Goal: Task Accomplishment & Management: Manage account settings

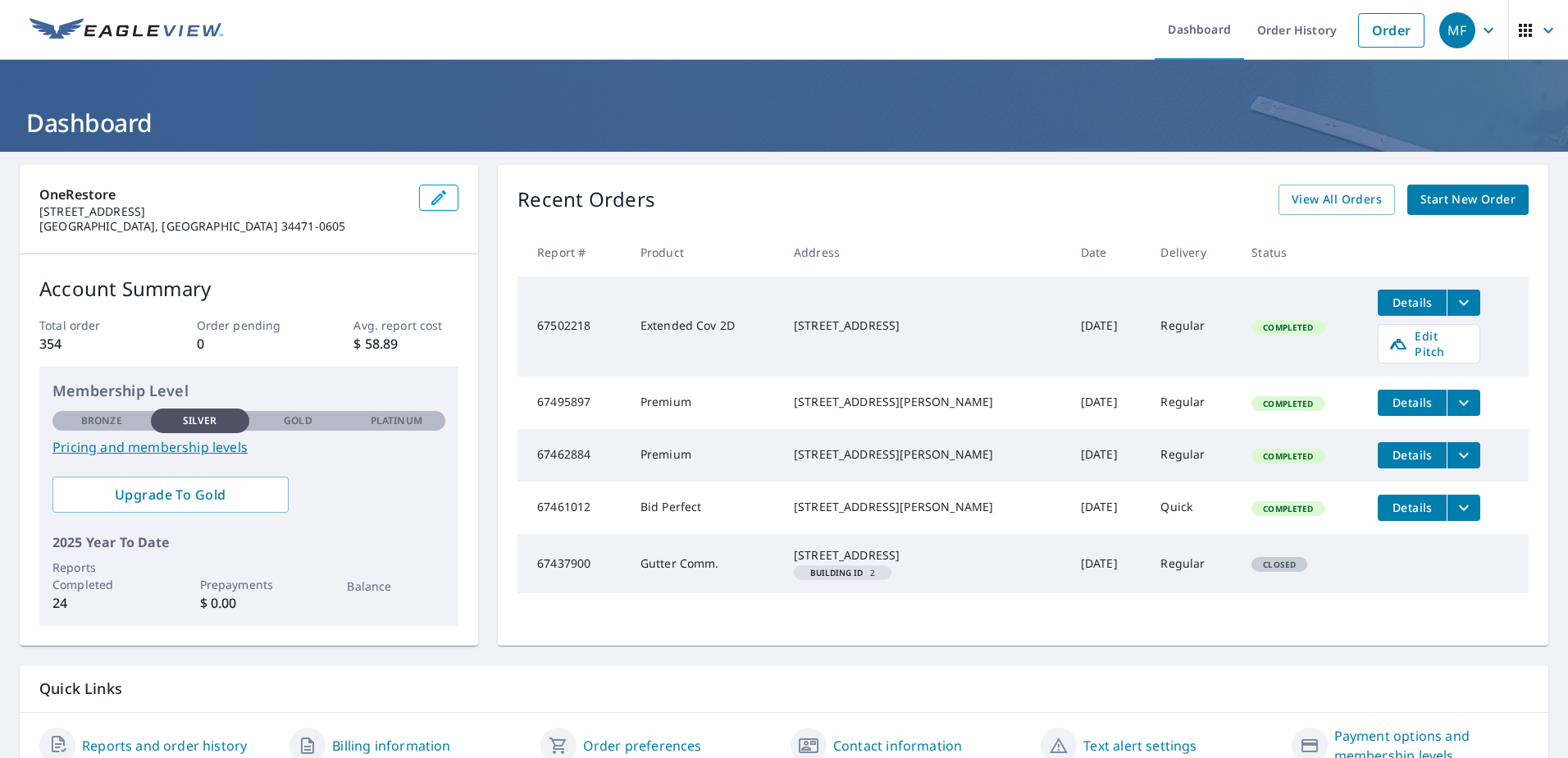
click at [1478, 32] on icon "button" at bounding box center [1488, 30] width 20 height 20
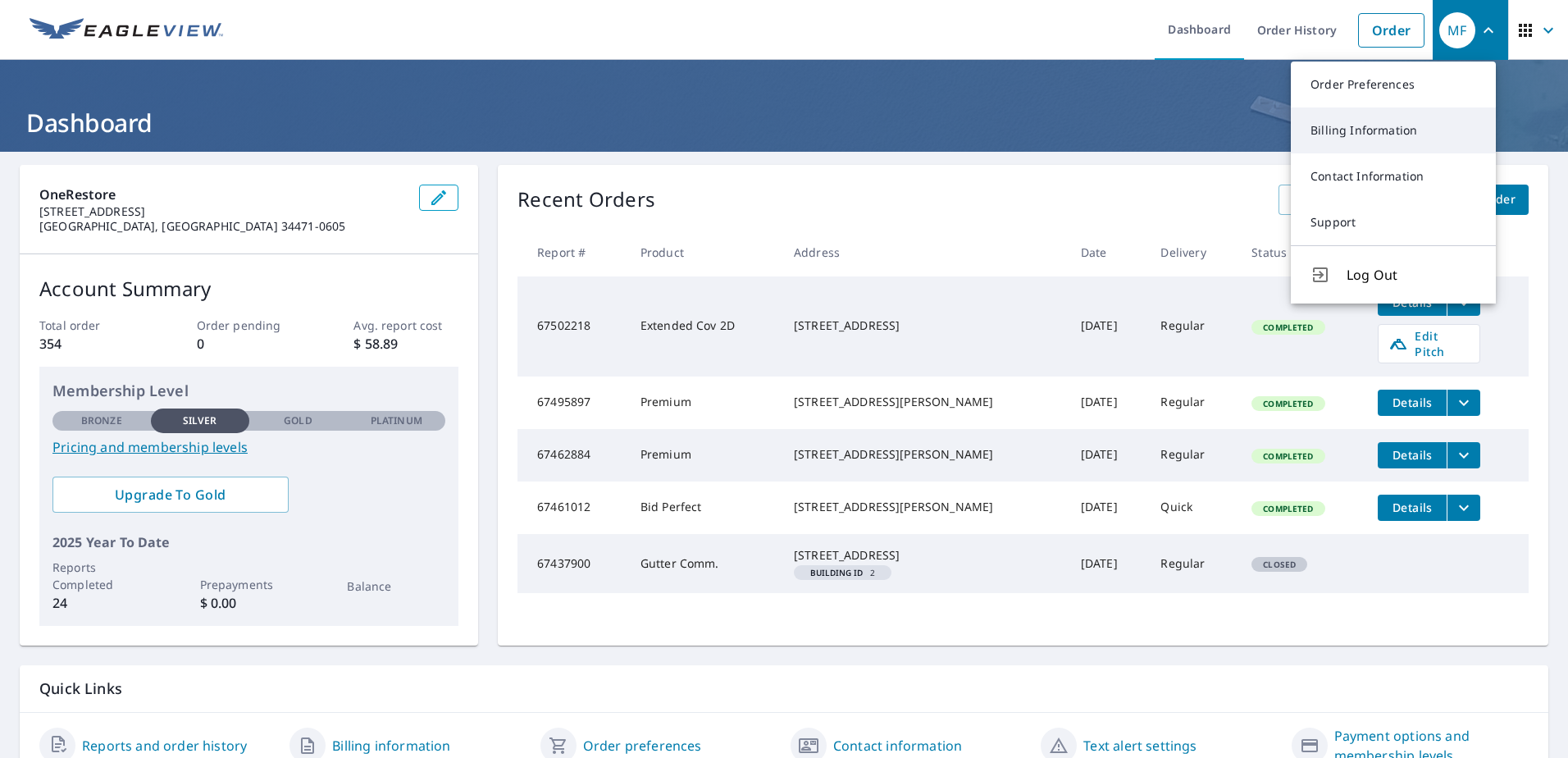
click at [1357, 129] on link "Billing Information" at bounding box center [1393, 131] width 205 height 46
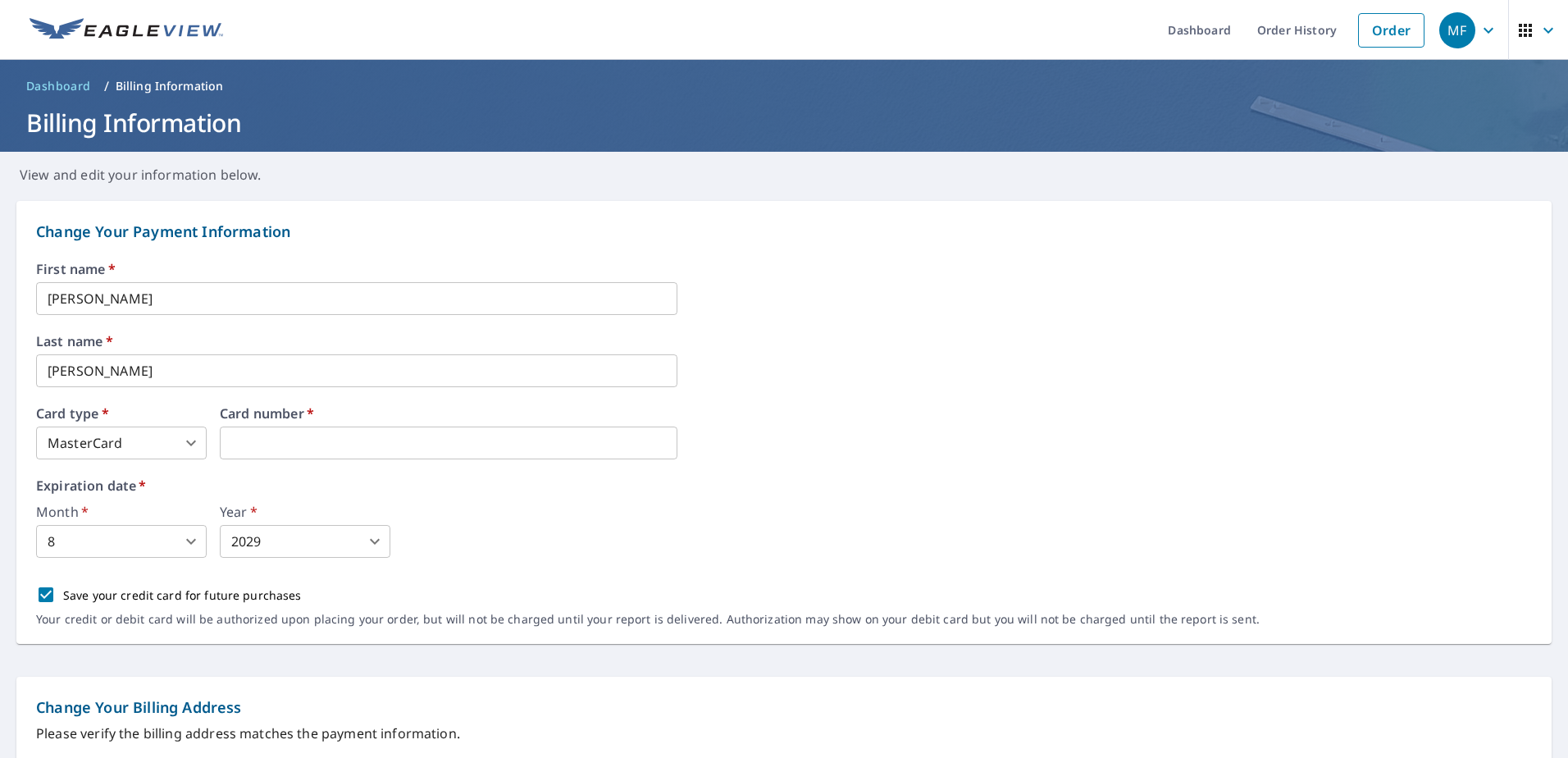
drag, startPoint x: 402, startPoint y: 450, endPoint x: 123, endPoint y: 426, distance: 280.0
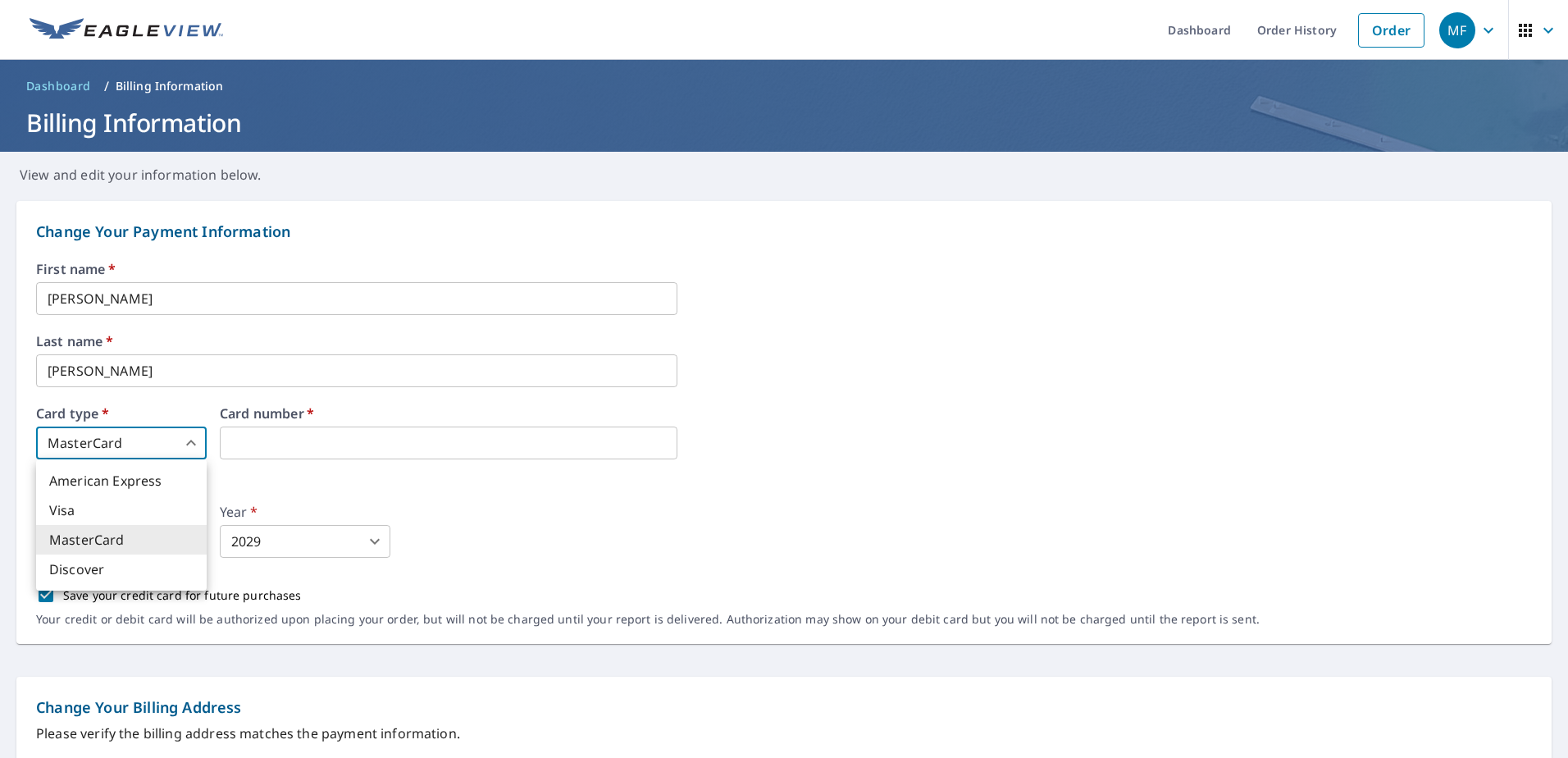
click at [183, 436] on body "MF MF Dashboard Order History Order MF Dashboard / Billing Information Billing …" at bounding box center [784, 379] width 1568 height 758
click at [107, 510] on li "Visa" at bounding box center [121, 510] width 171 height 30
type input "2"
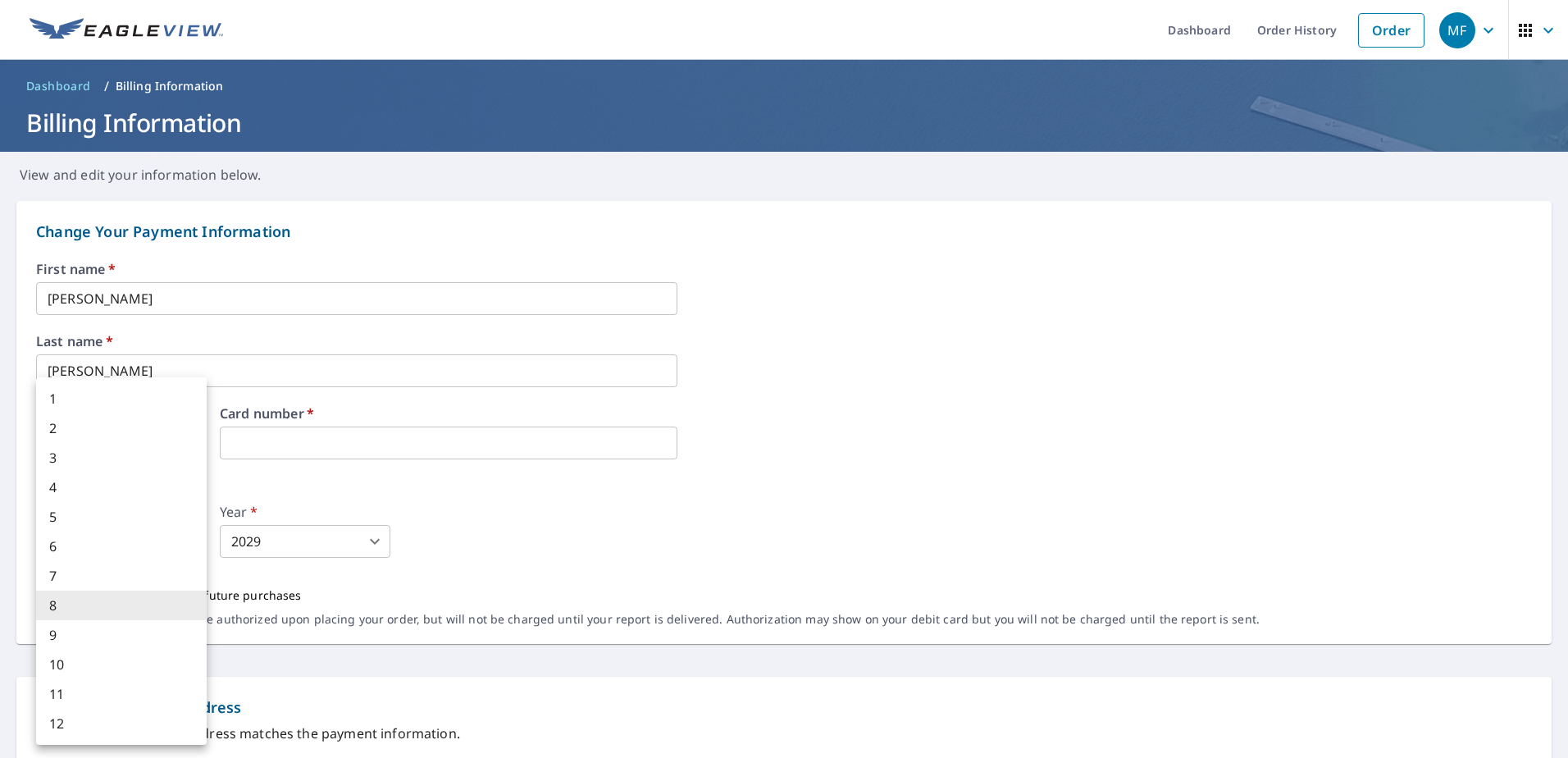
click at [192, 538] on body "MF MF Dashboard Order History Order MF Dashboard / Billing Information Billing …" at bounding box center [784, 379] width 1568 height 758
click at [96, 640] on li "9" at bounding box center [121, 634] width 171 height 30
type input "9"
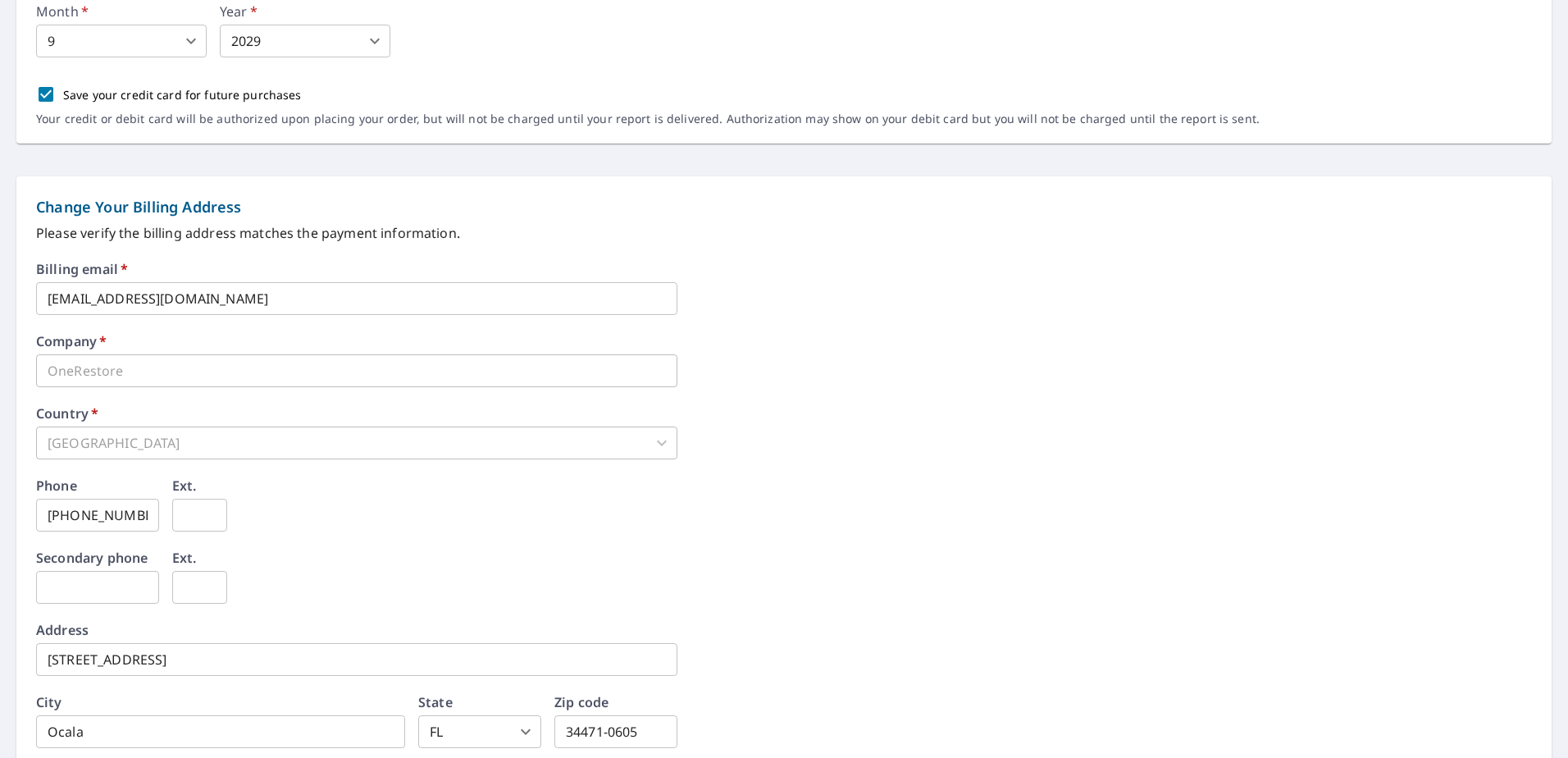
scroll to position [574, 0]
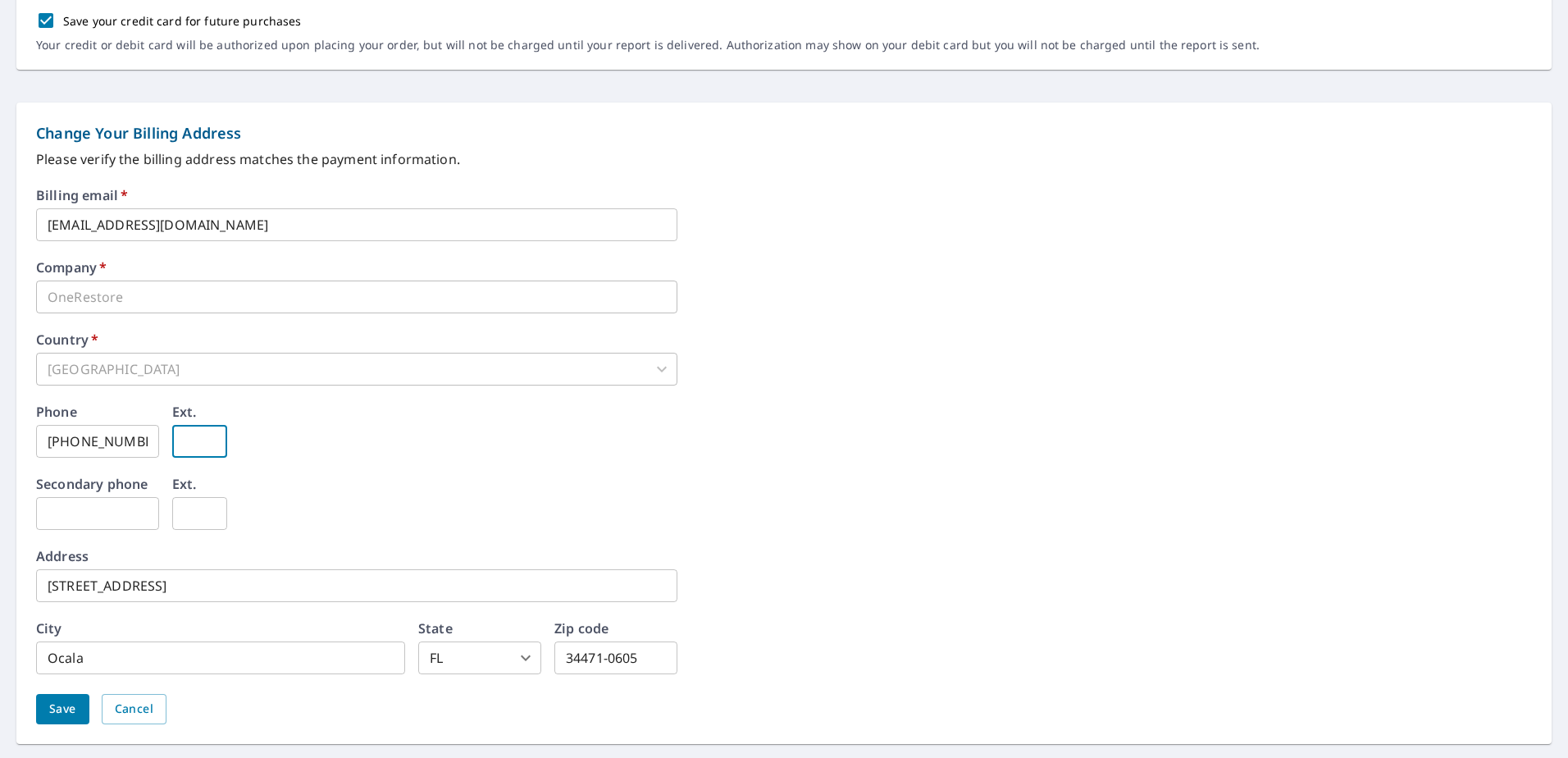
click at [207, 435] on input "text" at bounding box center [200, 441] width 55 height 32
type input "155"
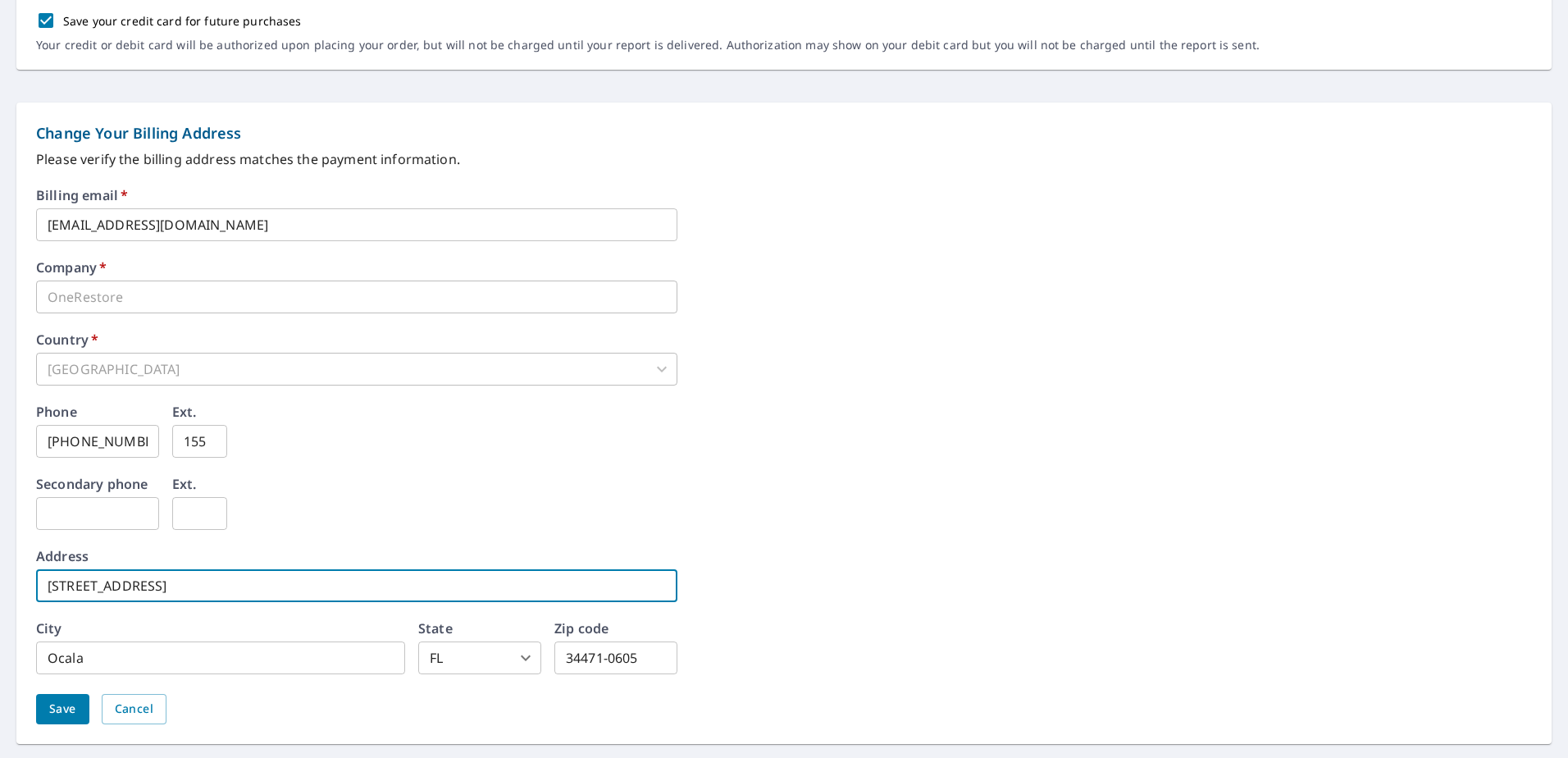
drag, startPoint x: 195, startPoint y: 588, endPoint x: 203, endPoint y: 587, distance: 8.1
click at [203, 587] on input "[STREET_ADDRESS]" at bounding box center [356, 585] width 641 height 32
type input "[STREET_ADDRESS]"
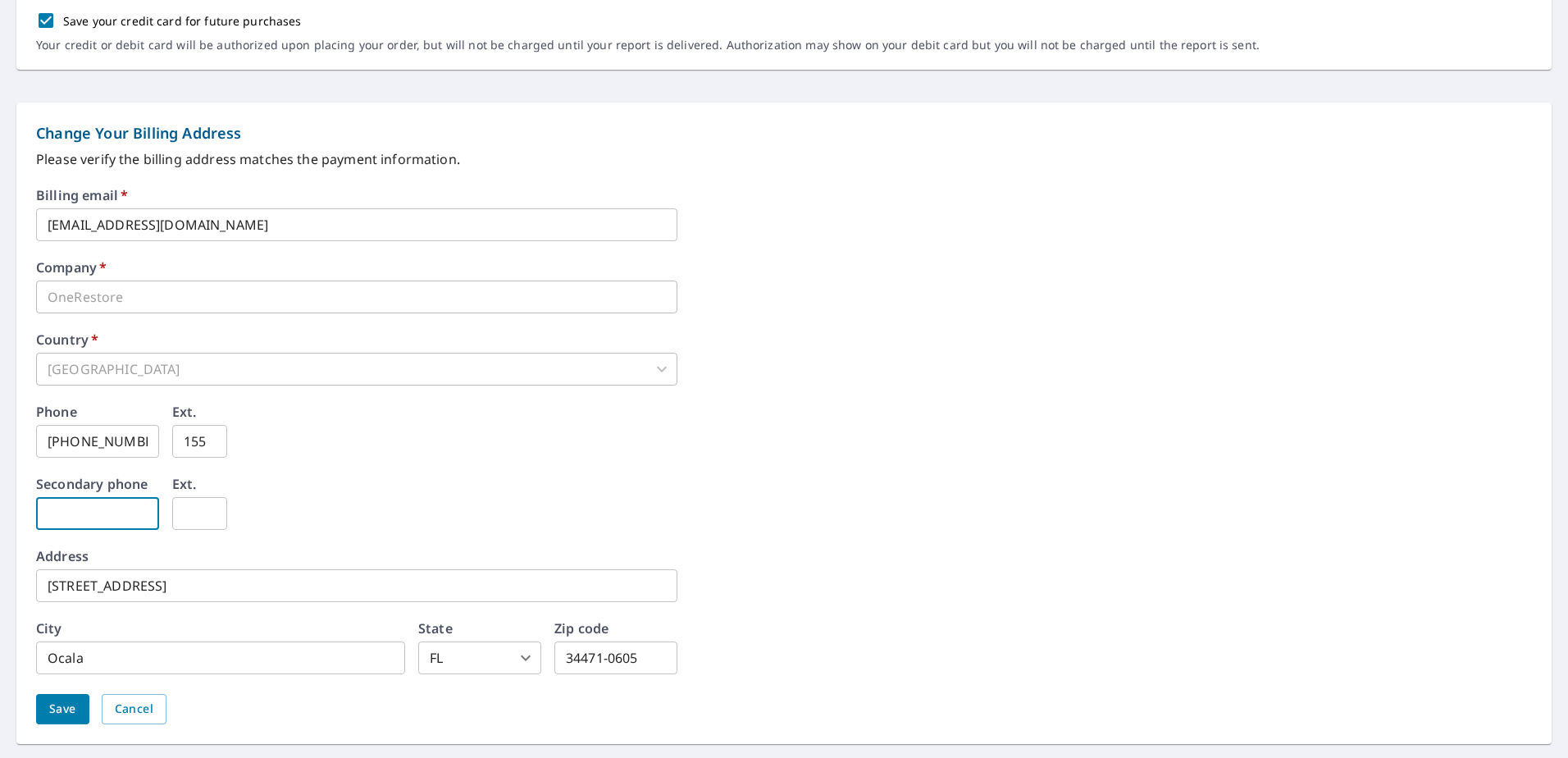
click at [102, 524] on input "text" at bounding box center [97, 513] width 123 height 32
type input "[PHONE_NUMBER]"
click at [203, 518] on input "text" at bounding box center [200, 513] width 55 height 32
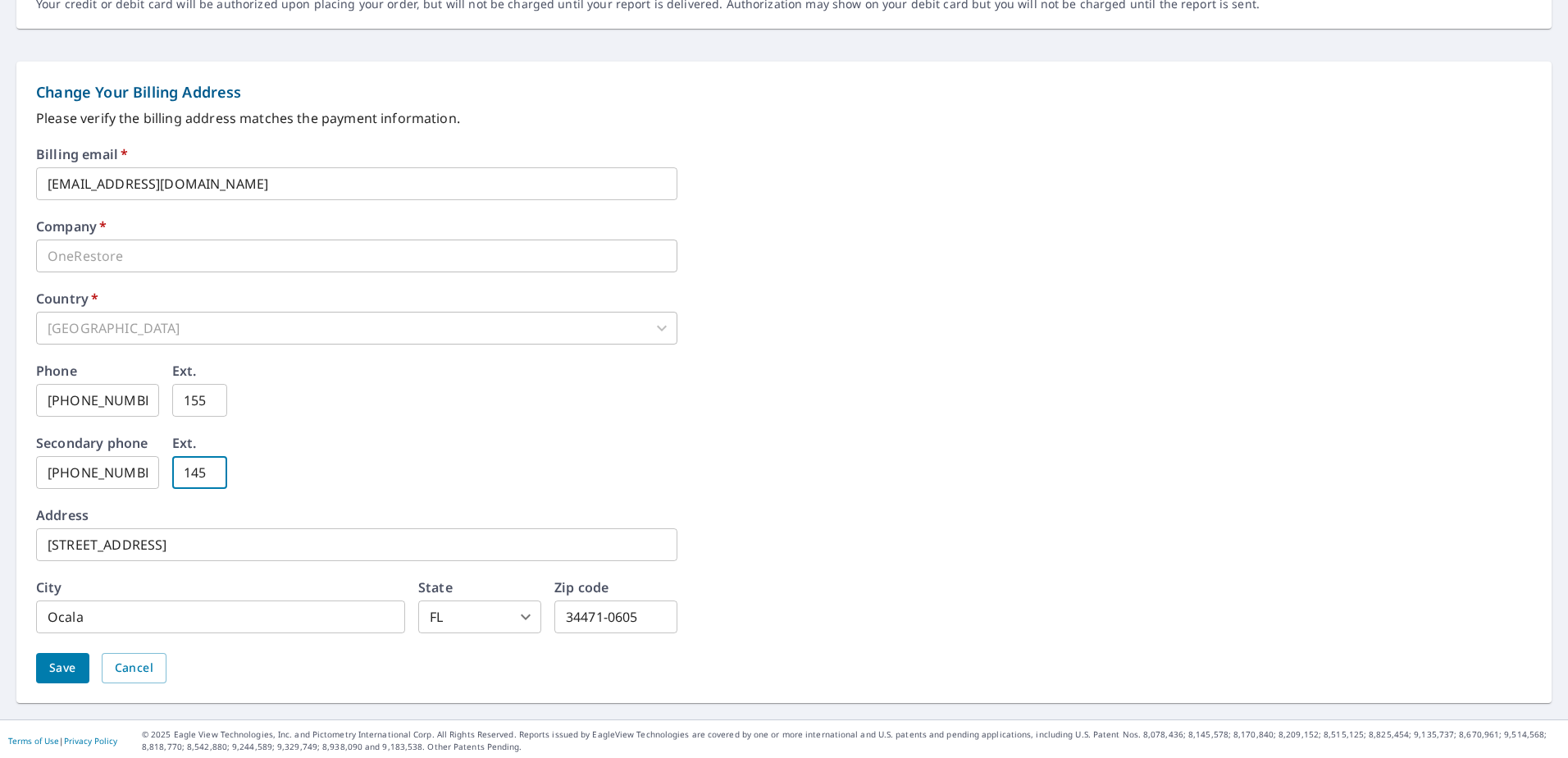
scroll to position [619, 0]
type input "145"
click at [73, 667] on span "Save" at bounding box center [63, 665] width 27 height 21
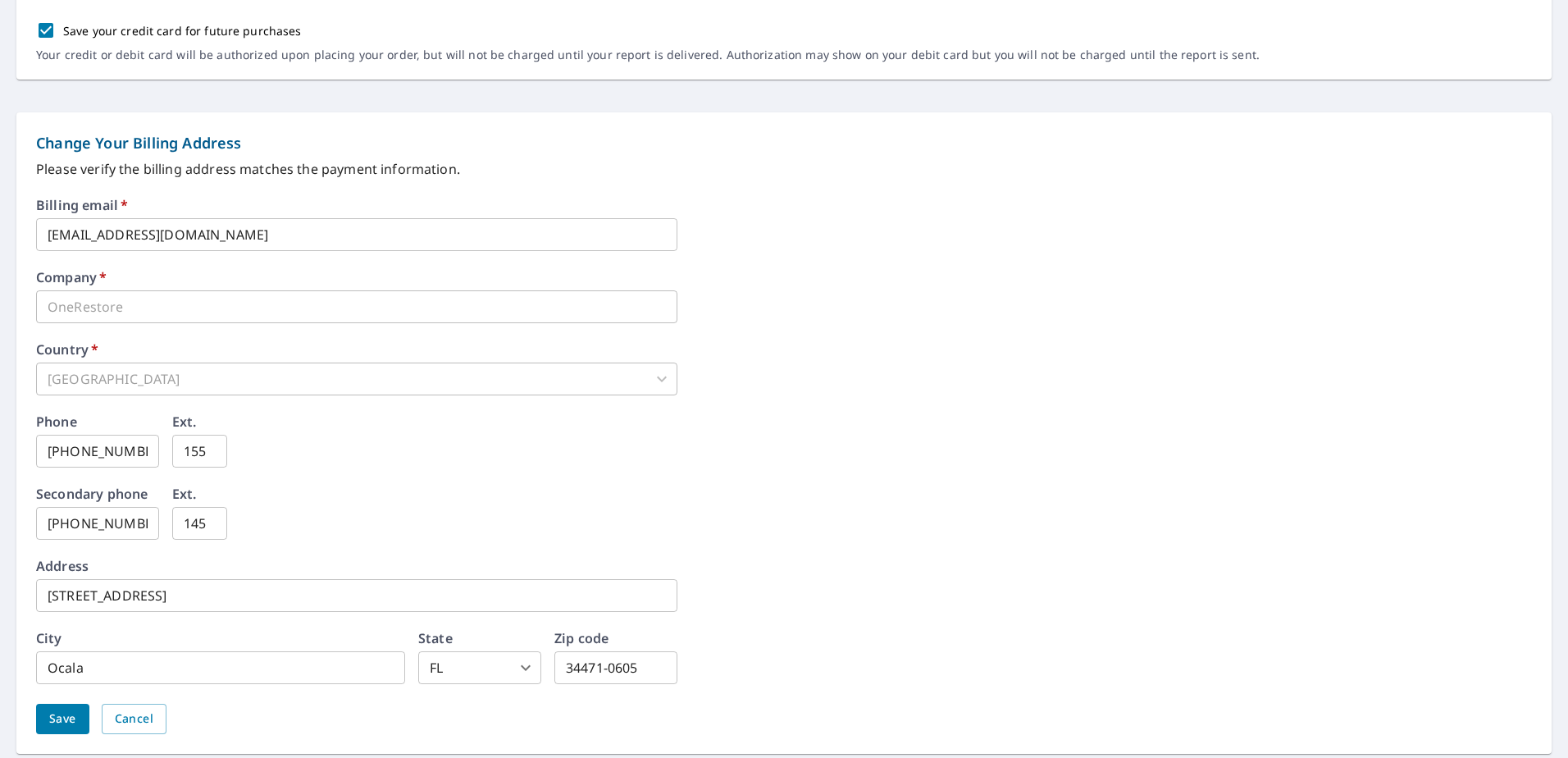
scroll to position [660, 0]
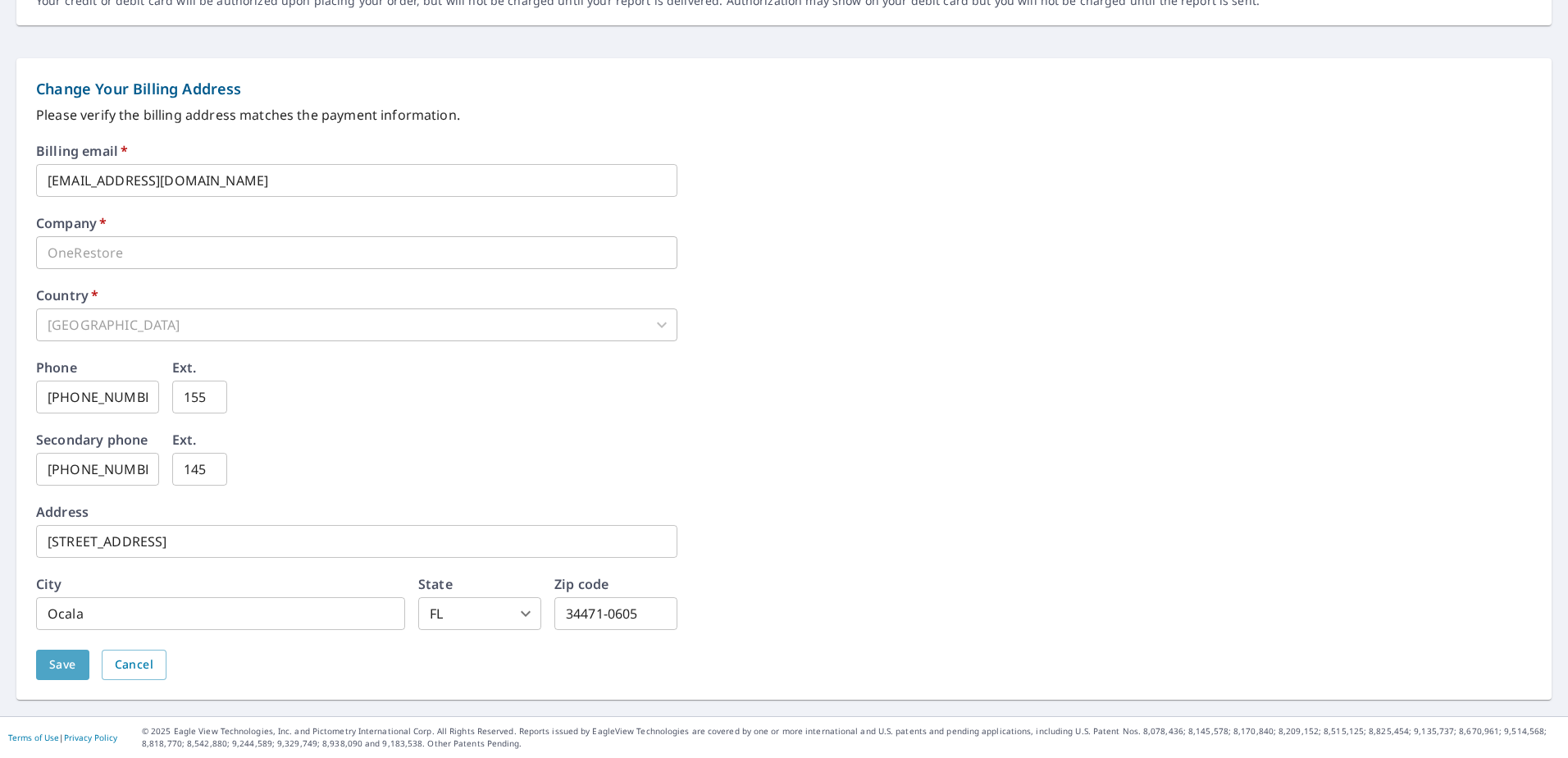
click at [68, 659] on span "Save" at bounding box center [63, 665] width 27 height 21
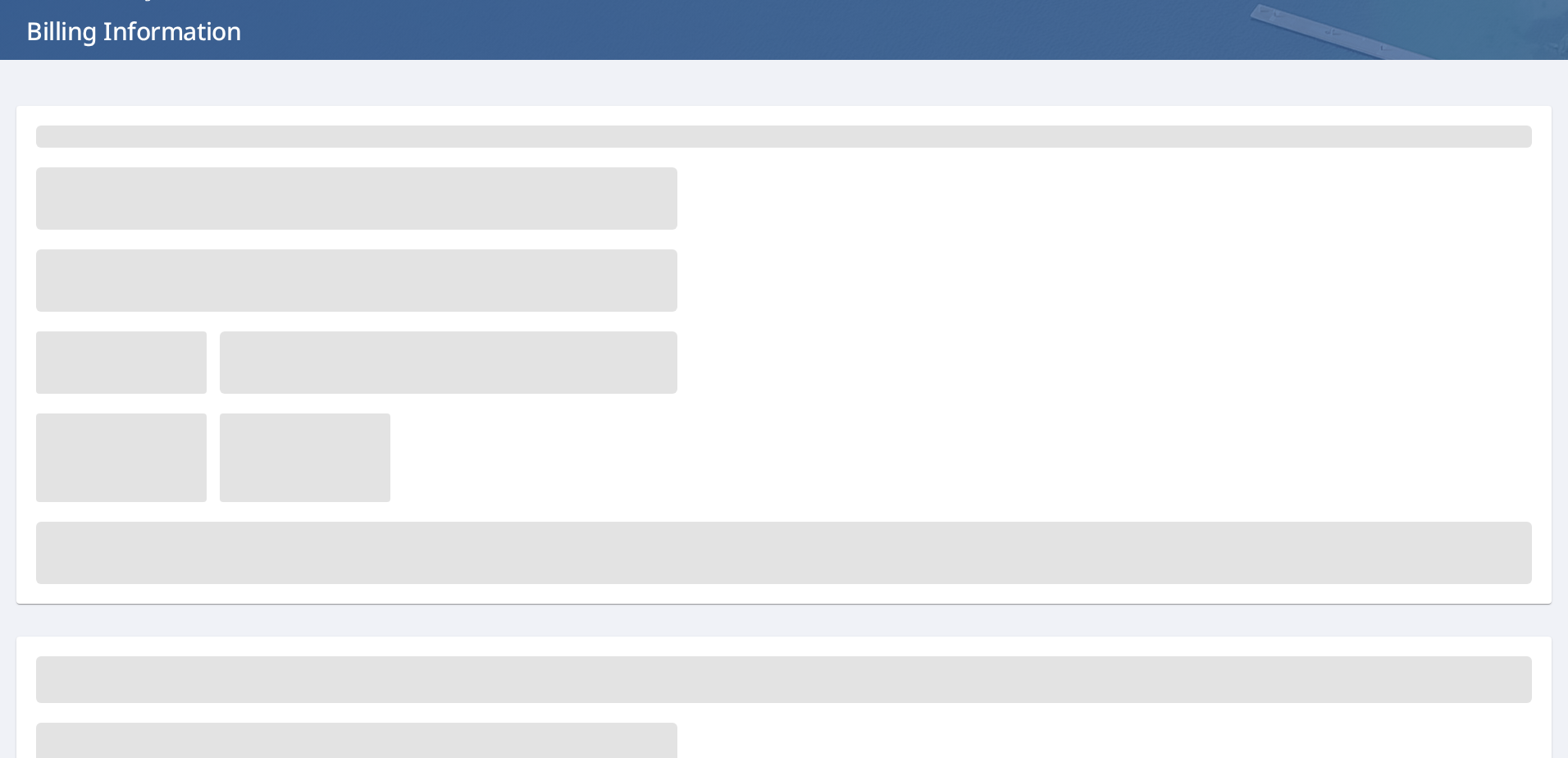
scroll to position [0, 0]
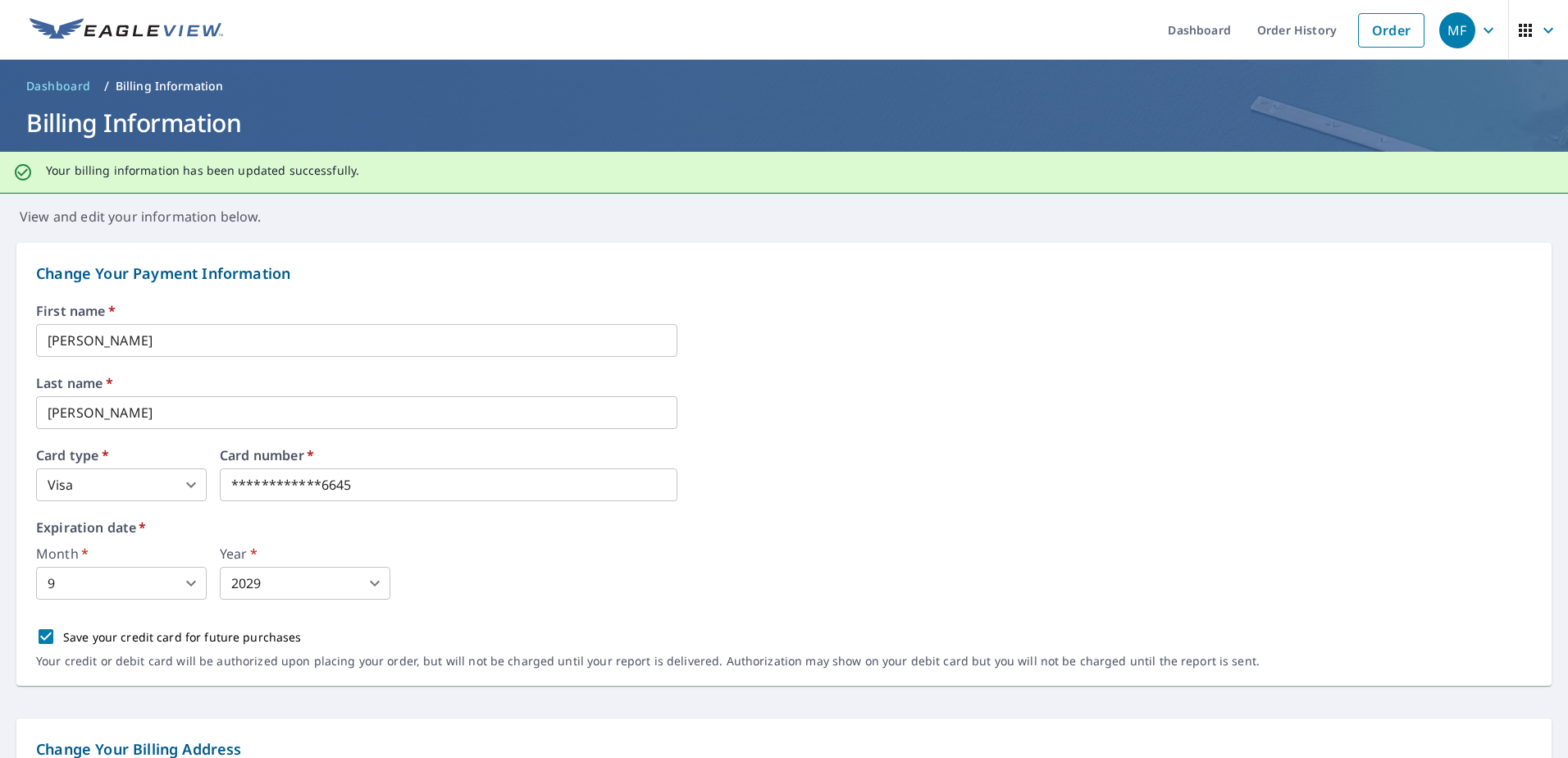
click at [1540, 25] on icon "button" at bounding box center [1547, 30] width 20 height 20
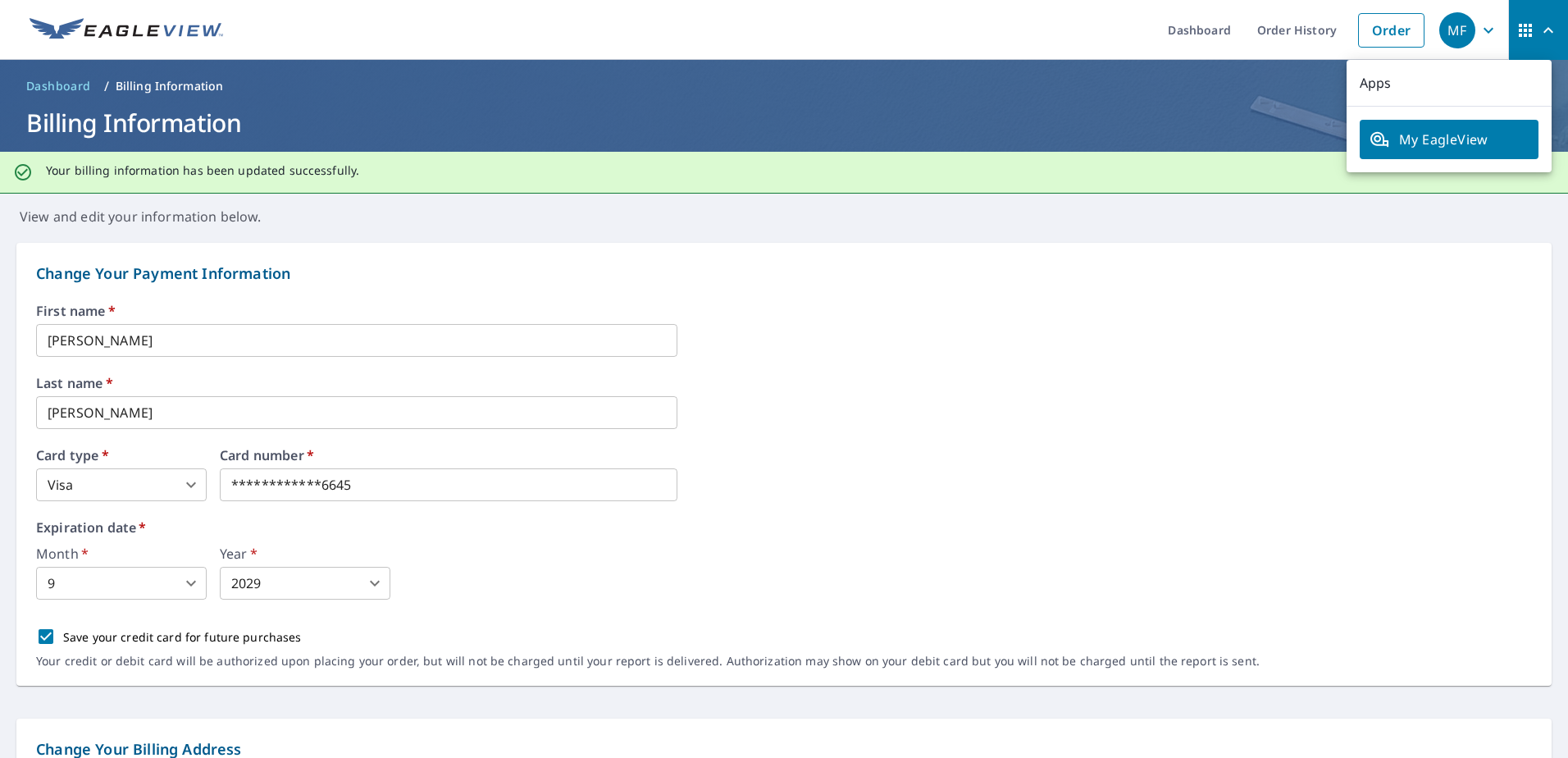
click at [1478, 26] on icon "button" at bounding box center [1488, 30] width 20 height 20
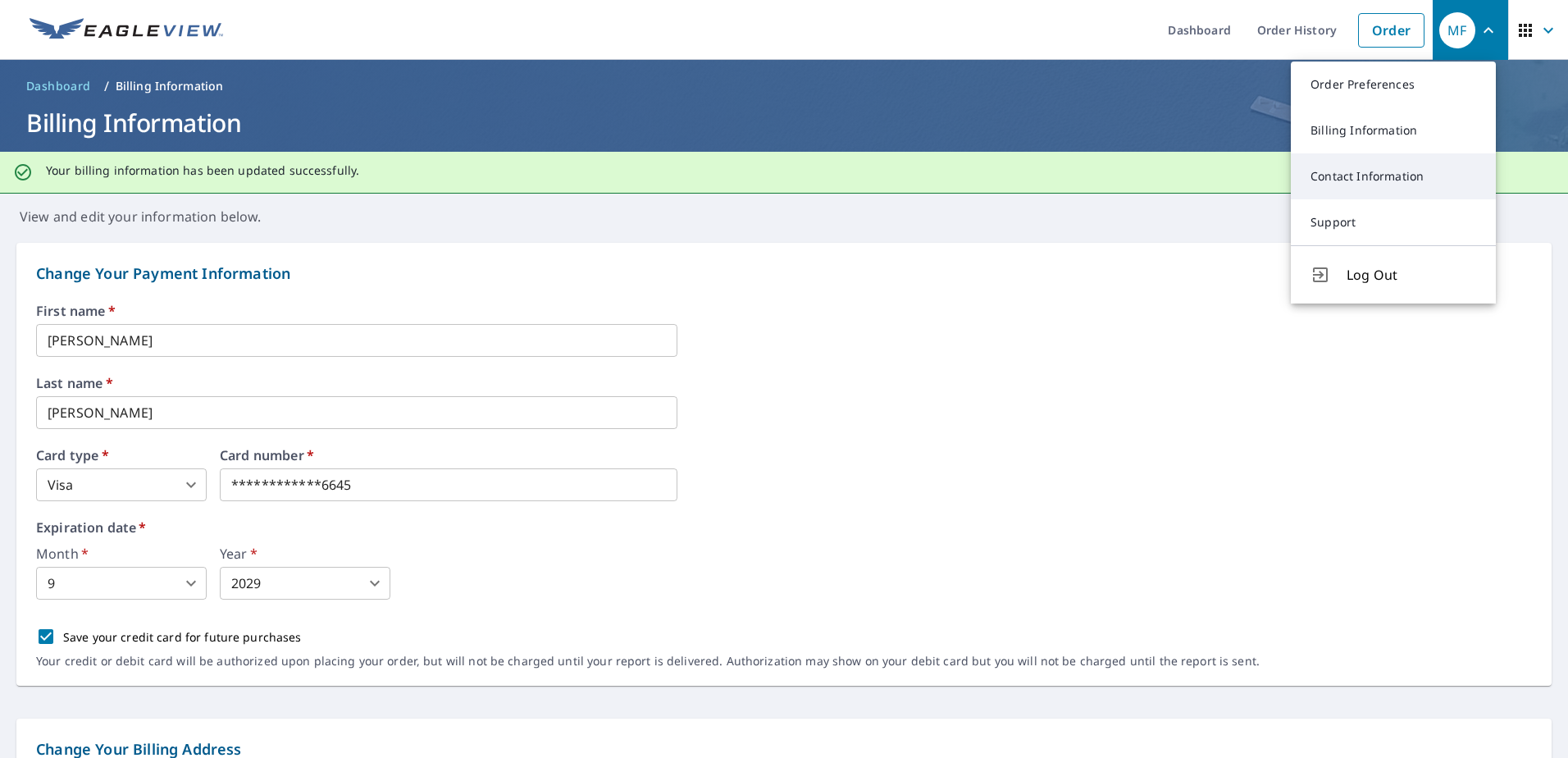
click at [1386, 177] on link "Contact Information" at bounding box center [1393, 176] width 205 height 46
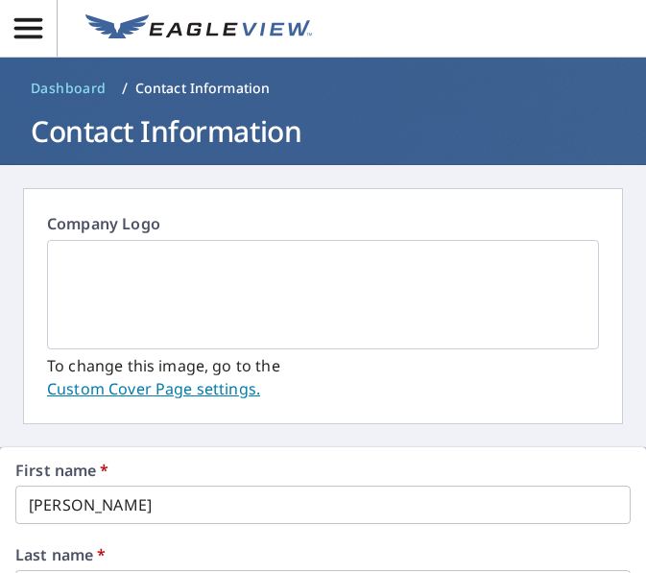
click at [208, 389] on link "Custom Cover Page settings." at bounding box center [153, 388] width 213 height 21
click at [161, 391] on link "Custom Cover Page settings." at bounding box center [153, 388] width 213 height 21
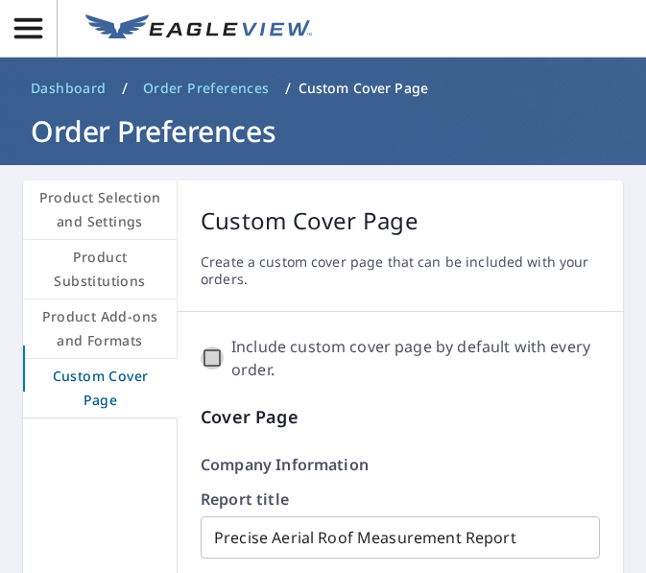
click at [212, 360] on input "Include custom cover page by default with every order." at bounding box center [212, 357] width 23 height 23
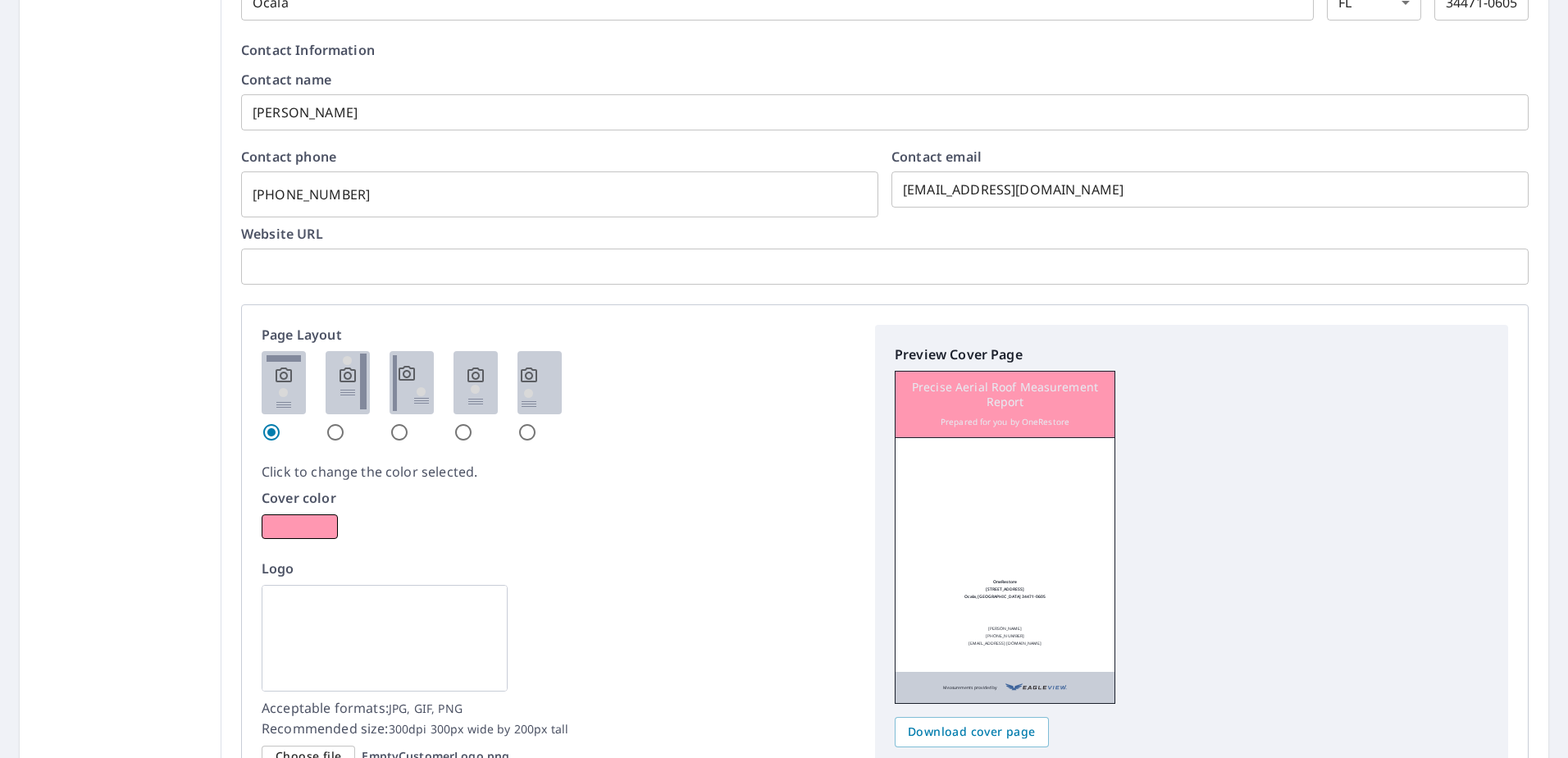
scroll to position [697, 0]
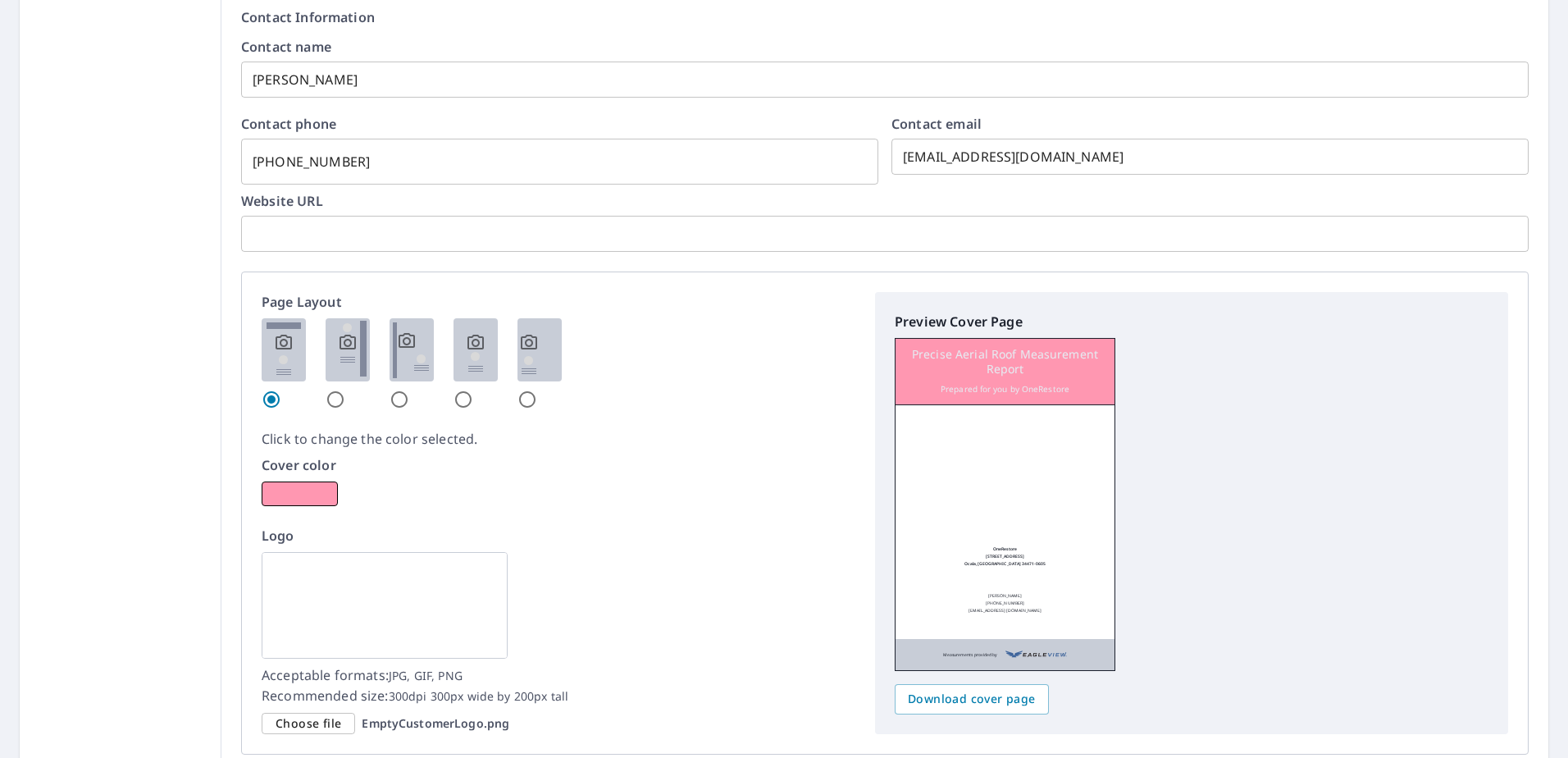
click at [332, 728] on span "Choose file" at bounding box center [308, 724] width 66 height 21
click at [0, 0] on input "Choose file EmptyCustomerLogo.png" at bounding box center [0, 0] width 0 height 0
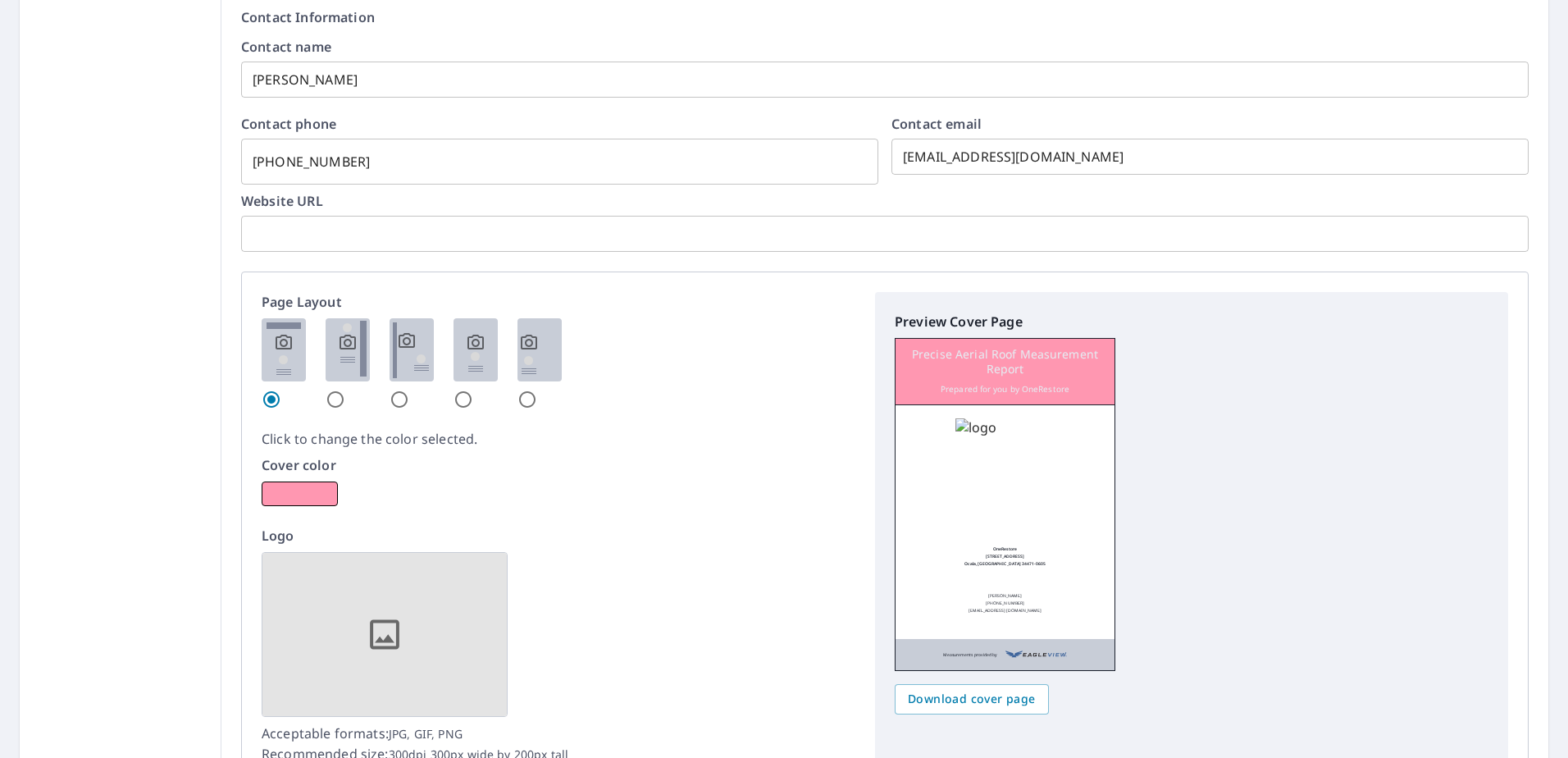
checkbox input "true"
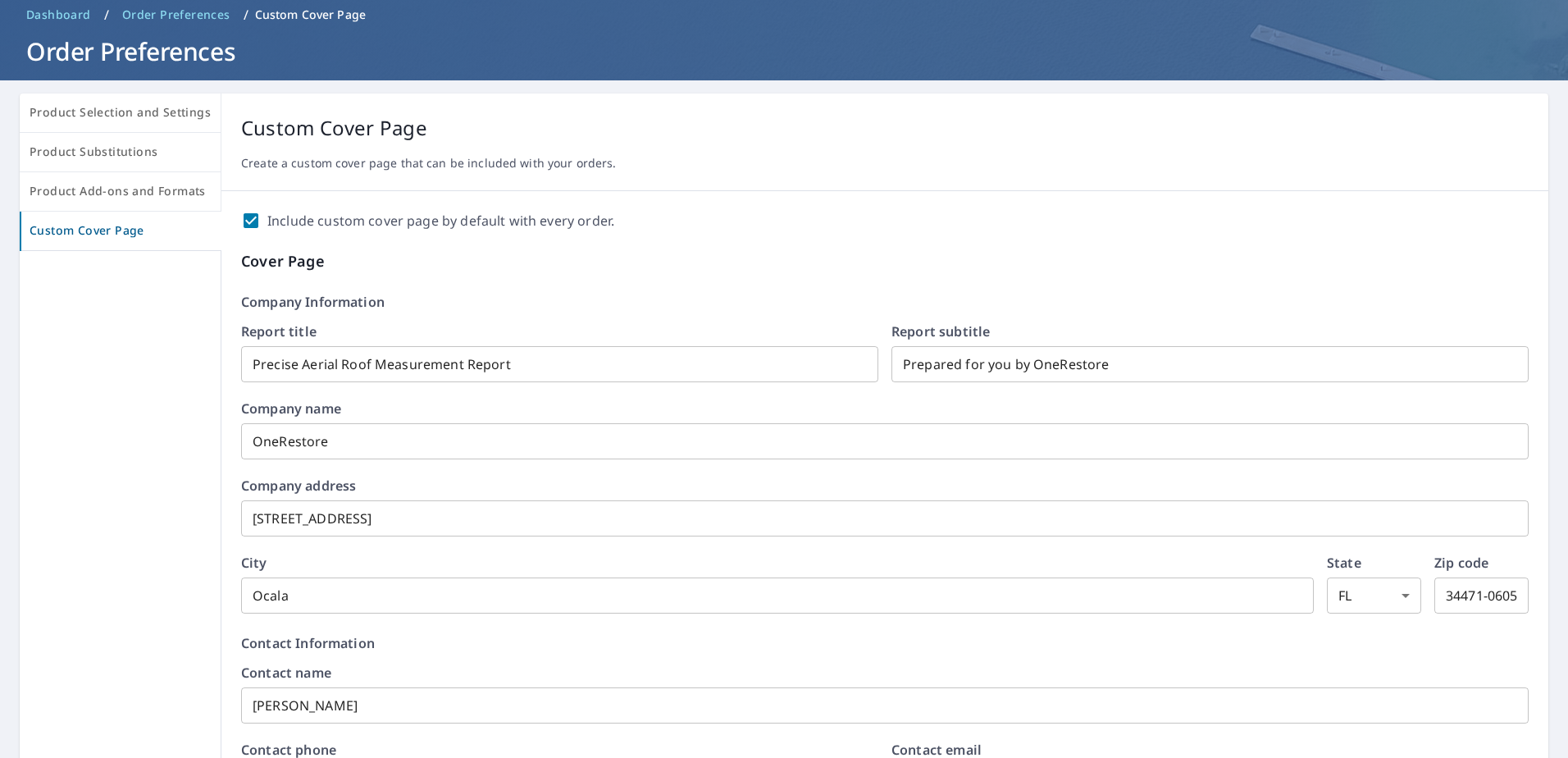
scroll to position [0, 0]
